Goal: Information Seeking & Learning: Find specific fact

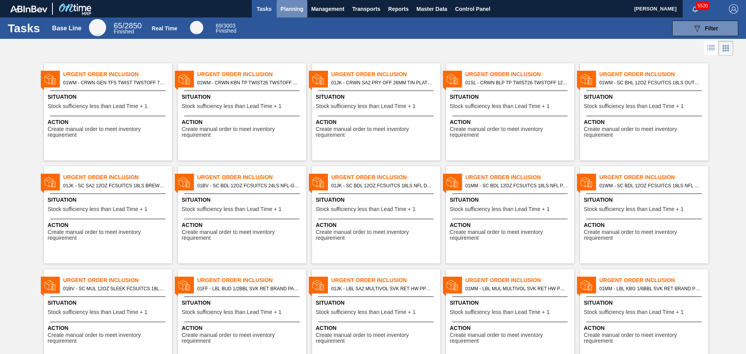
click at [299, 10] on span "Planning" at bounding box center [291, 8] width 23 height 9
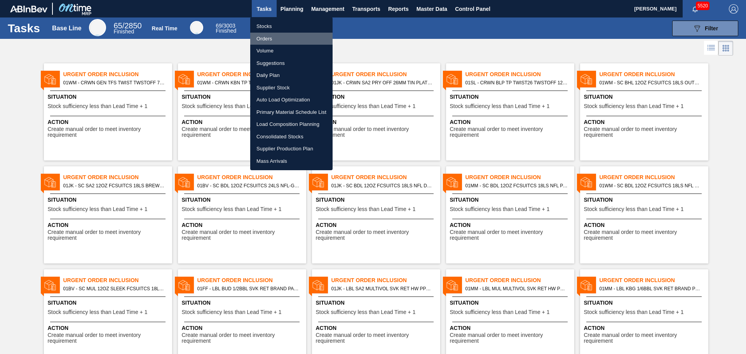
click at [269, 40] on li "Orders" at bounding box center [291, 39] width 82 height 12
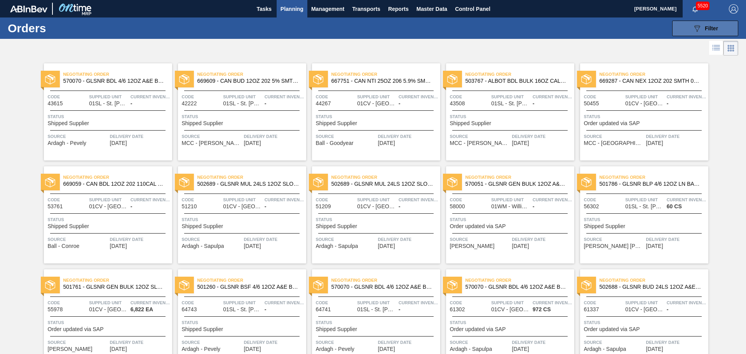
click at [714, 28] on span "Filter" at bounding box center [711, 28] width 13 height 6
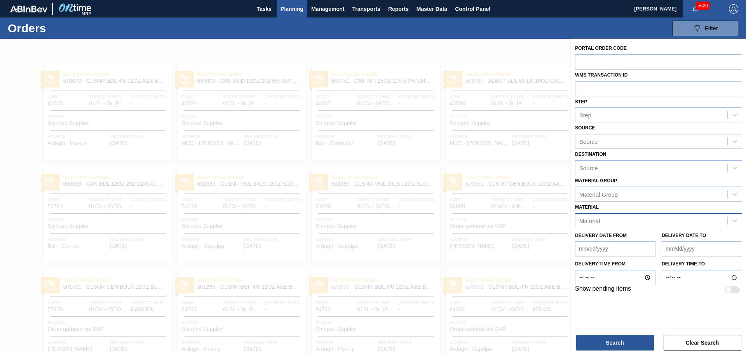
click at [629, 223] on div "Material" at bounding box center [651, 220] width 152 height 11
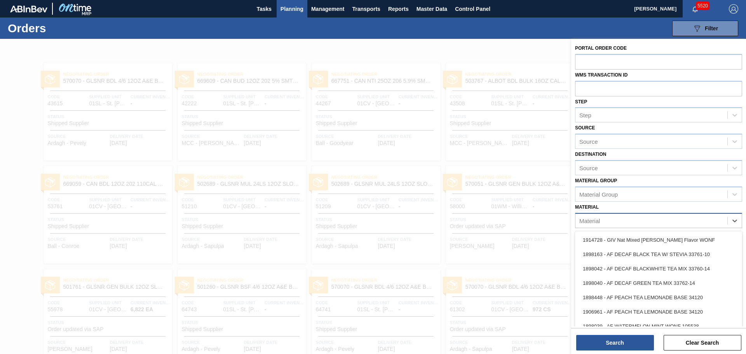
paste input "TRAY GEN 12OZ 2/12 CAN KRFT 1023-K"
type input "TRAY GEN 12OZ 2/12 CAN KRFT 1023-K"
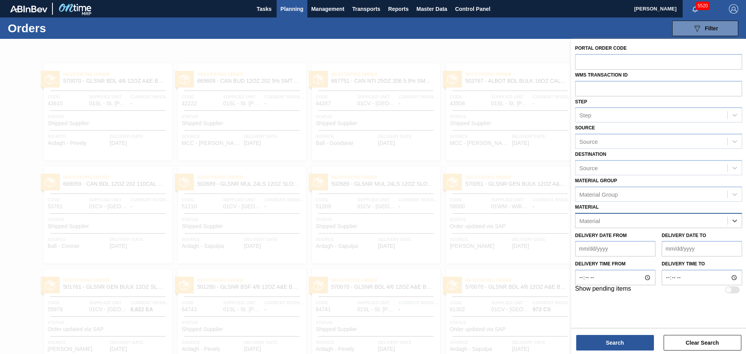
drag, startPoint x: 698, startPoint y: 222, endPoint x: 580, endPoint y: 227, distance: 117.4
click at [580, 227] on div "Material" at bounding box center [658, 220] width 167 height 15
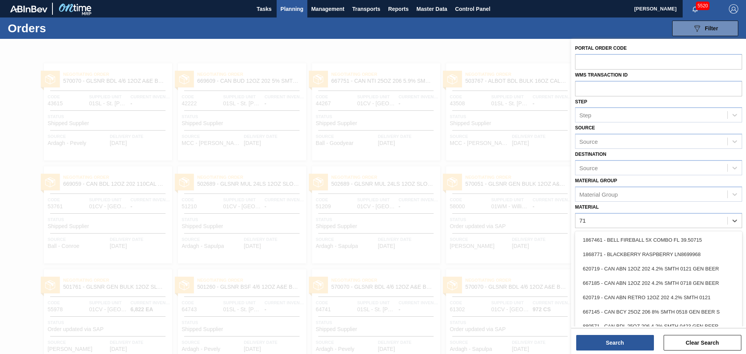
type input "71"
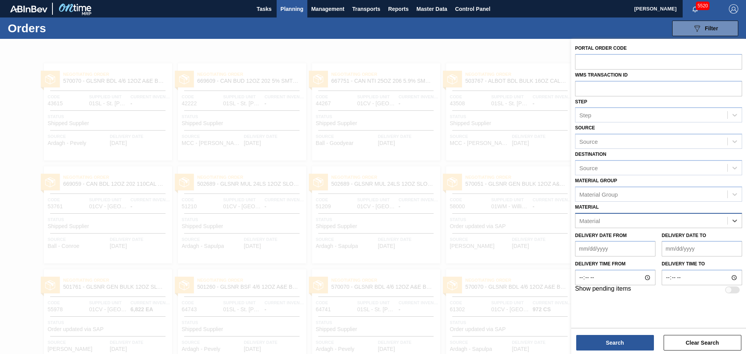
paste input "710191"
type input "710191"
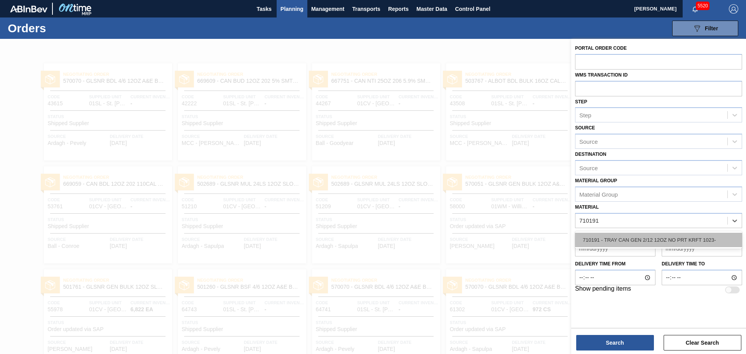
click at [637, 239] on div "710191 - TRAY CAN GEN 2/12 12OZ NO PRT KRFT 1023-" at bounding box center [658, 240] width 167 height 14
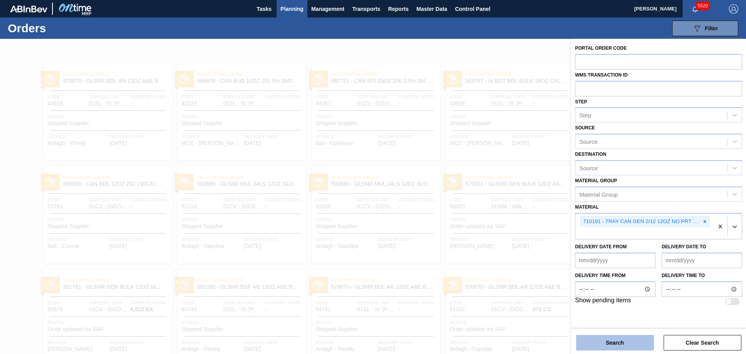
click at [633, 344] on button "Search" at bounding box center [615, 343] width 78 height 16
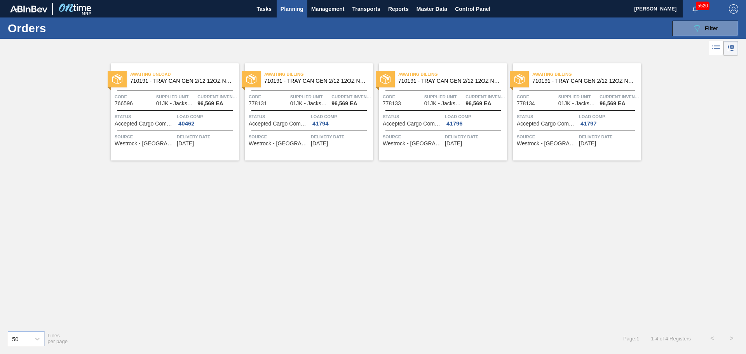
click at [200, 81] on span "710191 - TRAY CAN GEN 2/12 12OZ NO PRT KRFT 1023-" at bounding box center [181, 81] width 103 height 6
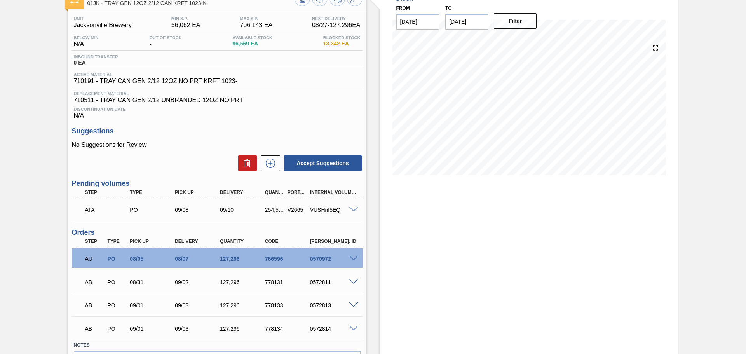
scroll to position [39, 0]
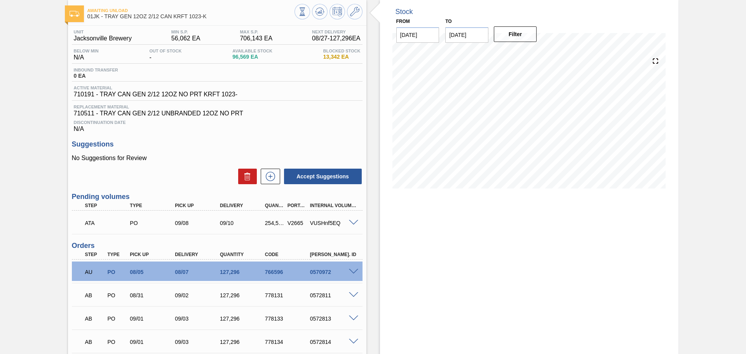
click at [356, 222] on span at bounding box center [353, 223] width 9 height 6
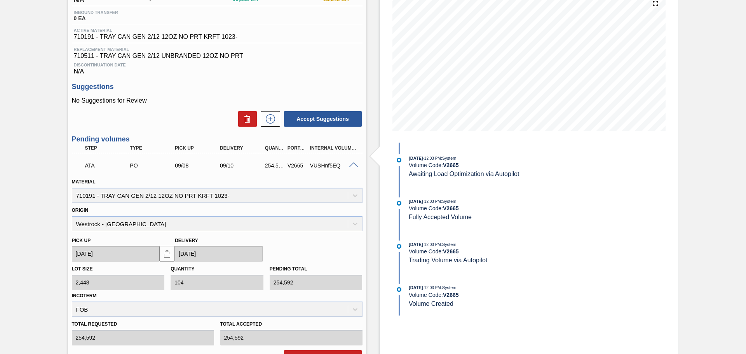
scroll to position [78, 0]
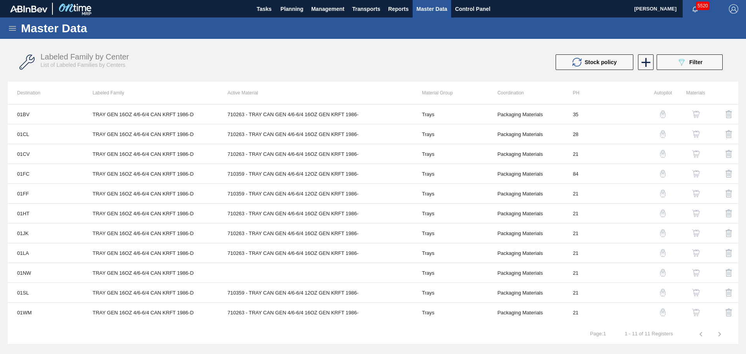
click at [13, 28] on icon at bounding box center [12, 28] width 9 height 9
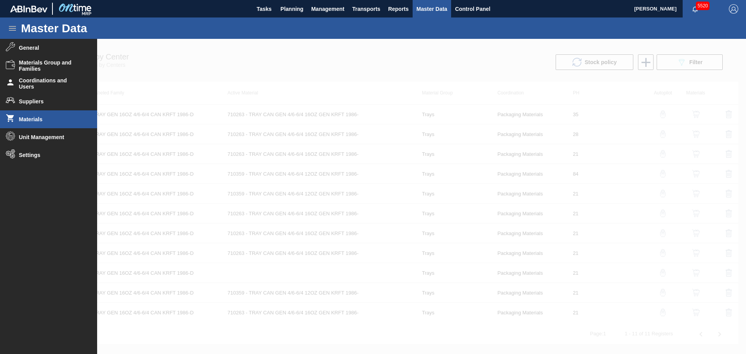
click at [37, 118] on span "Materials" at bounding box center [51, 119] width 64 height 6
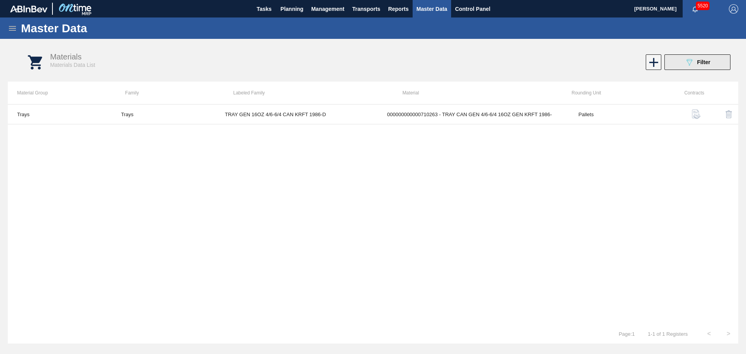
click at [688, 61] on icon "089F7B8B-B2A5-4AFE-B5C0-19BA573D28AC" at bounding box center [688, 61] width 9 height 9
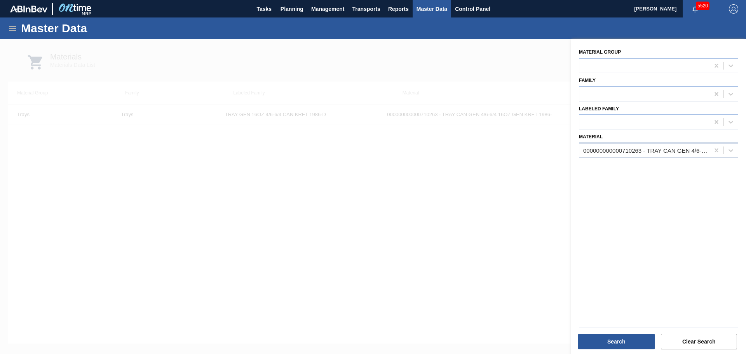
click at [609, 150] on div "000000000000710263 - TRAY CAN GEN 4/6-6/4 16OZ GEN KRFT 1986-" at bounding box center [646, 150] width 127 height 7
click at [717, 151] on icon at bounding box center [716, 150] width 8 height 8
paste input "710191"
type input "710191"
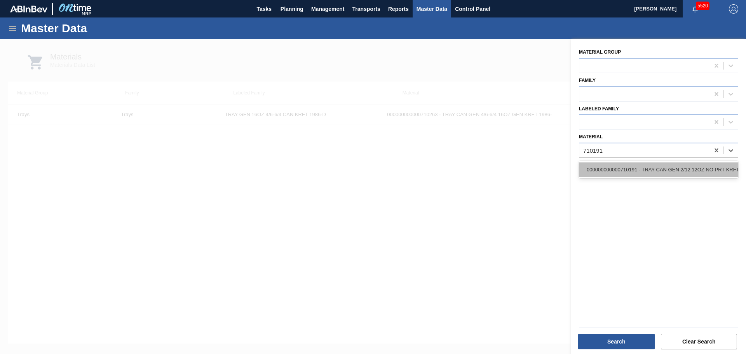
click at [644, 165] on div "000000000000710191 - TRAY CAN GEN 2/12 12OZ NO PRT KRFT 1023-" at bounding box center [658, 169] width 159 height 14
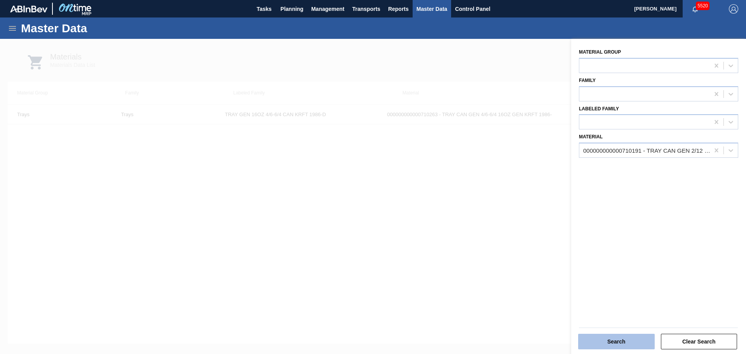
click at [627, 343] on button "Search" at bounding box center [616, 342] width 77 height 16
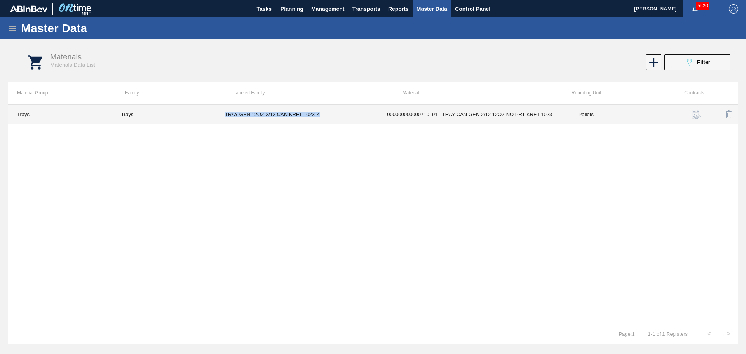
drag, startPoint x: 322, startPoint y: 115, endPoint x: 226, endPoint y: 117, distance: 95.6
click at [226, 117] on td "TRAY GEN 12OZ 2/12 CAN KRFT 1023-K" at bounding box center [297, 114] width 162 height 20
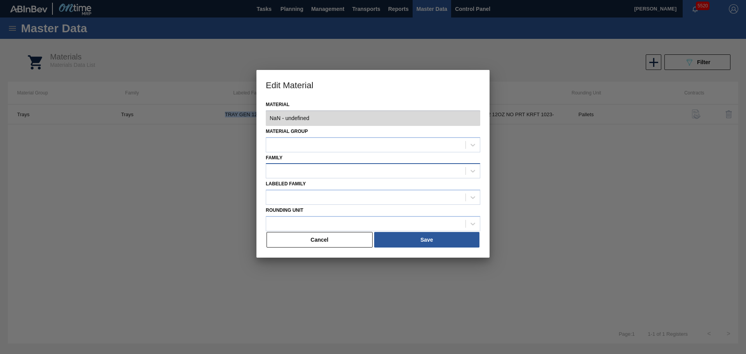
type input "710191 - 000000000000710191 - TRAY CAN GEN 2/12 12OZ NO PRT KRFT 1023-"
click at [342, 243] on button "Cancel" at bounding box center [319, 240] width 106 height 16
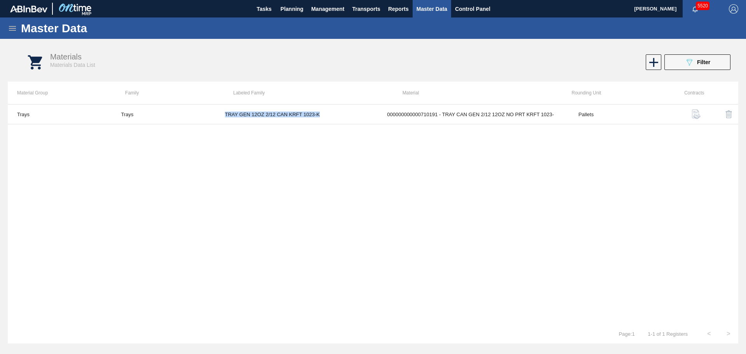
copy td "TRAY GEN 12OZ 2/12 CAN KRFT 1023-K"
click at [8, 29] on icon at bounding box center [12, 28] width 9 height 9
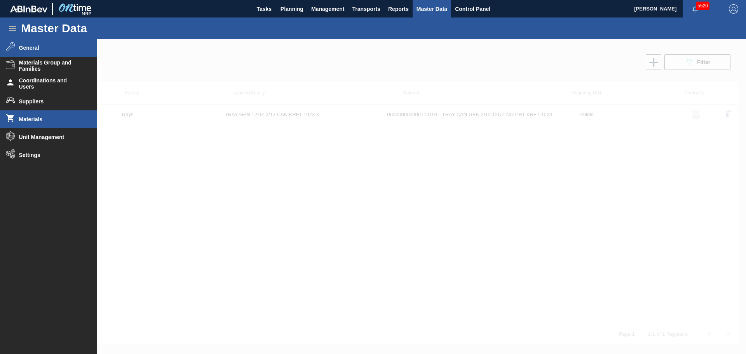
click at [26, 47] on span "General" at bounding box center [51, 48] width 64 height 6
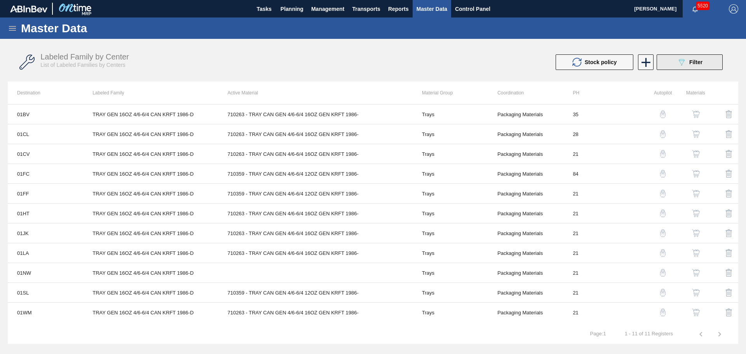
click at [671, 64] on button "089F7B8B-B2A5-4AFE-B5C0-19BA573D28AC Filter" at bounding box center [689, 62] width 66 height 16
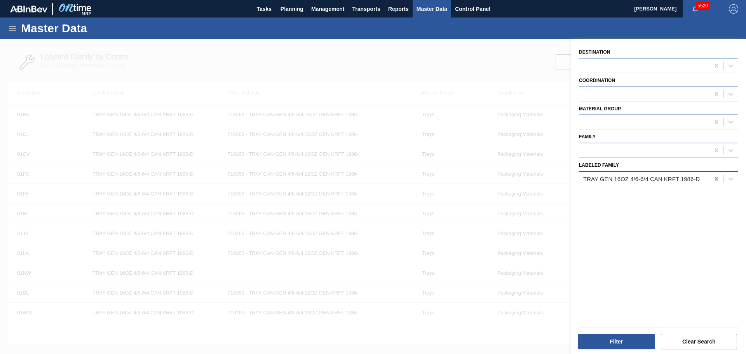
click at [716, 178] on icon at bounding box center [715, 179] width 3 height 4
paste Family "TRAY GEN 12OZ 2/12 CAN KRFT 1023-K"
type Family "TRAY GEN 12OZ 2/12 CAN KRFT 1023-K"
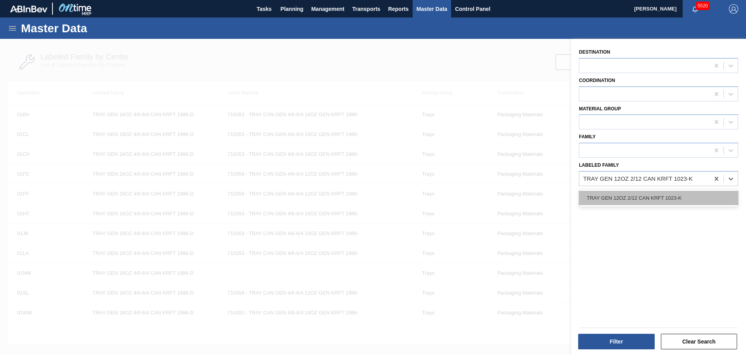
click at [629, 198] on div "TRAY GEN 12OZ 2/12 CAN KRFT 1023-K" at bounding box center [658, 198] width 159 height 14
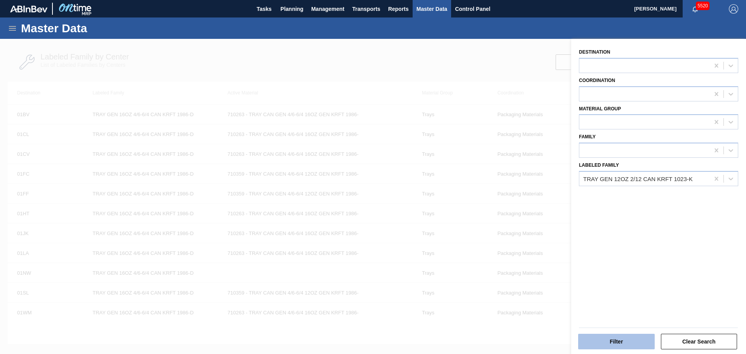
click at [626, 343] on button "Filter" at bounding box center [616, 342] width 77 height 16
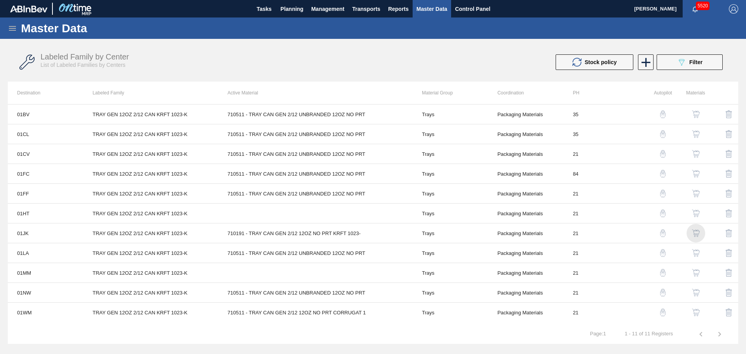
click at [696, 232] on img "button" at bounding box center [696, 233] width 8 height 8
